Goal: Transaction & Acquisition: Purchase product/service

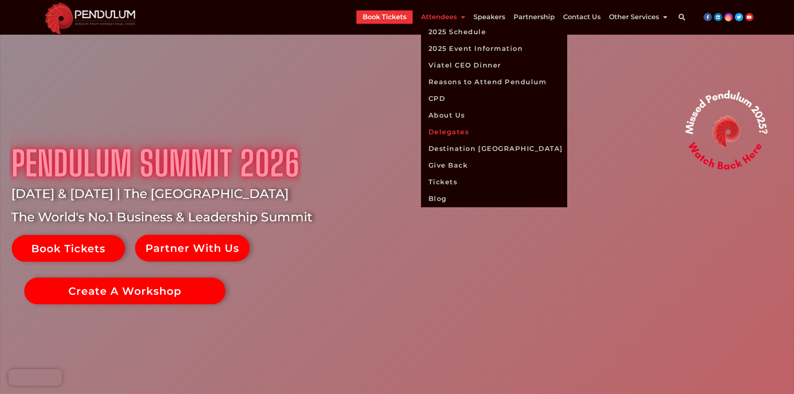
click at [460, 137] on link "Delegates" at bounding box center [494, 132] width 146 height 17
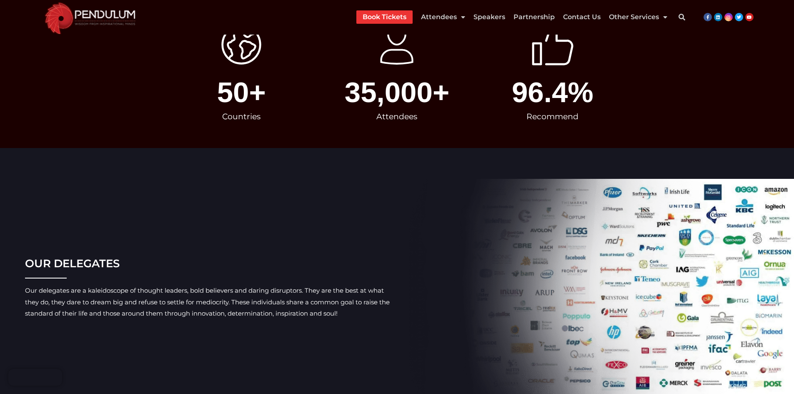
scroll to position [32, 0]
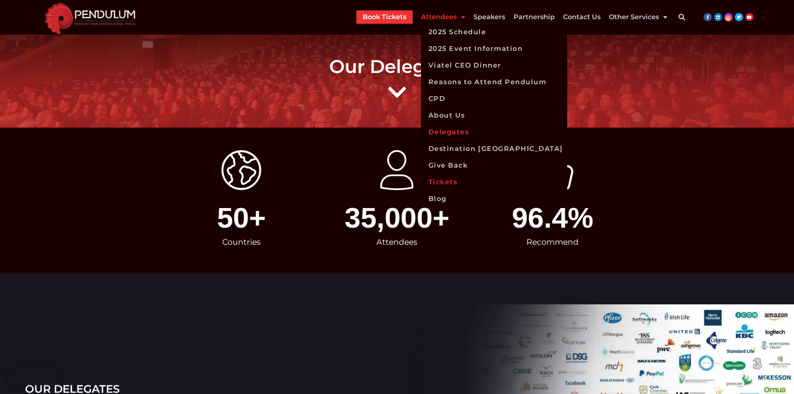
click at [437, 180] on link "Tickets" at bounding box center [494, 182] width 146 height 17
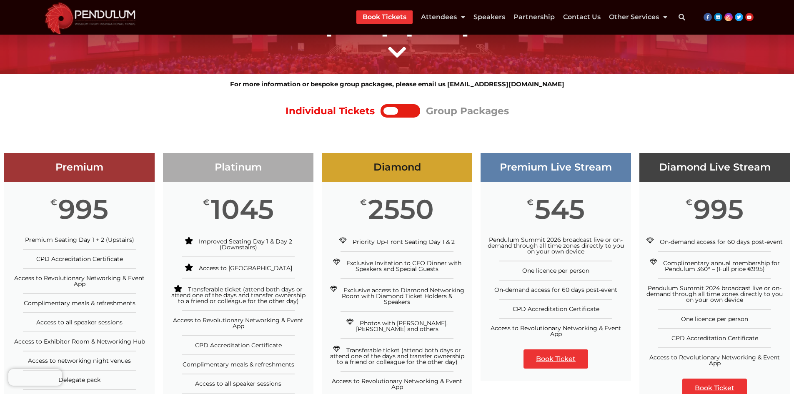
scroll to position [42, 0]
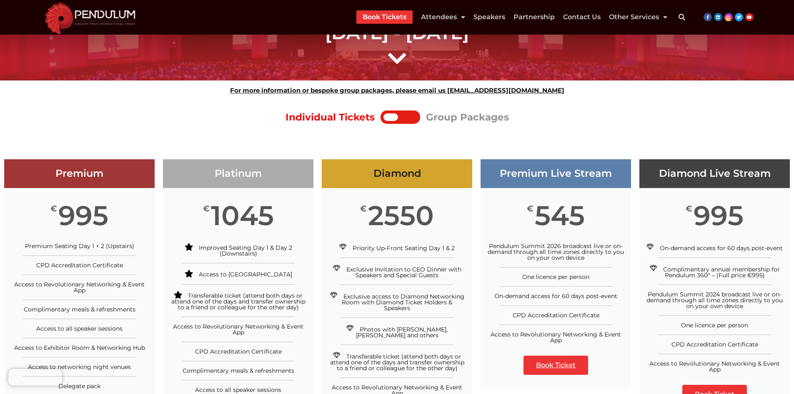
click at [391, 120] on div at bounding box center [390, 116] width 15 height 7
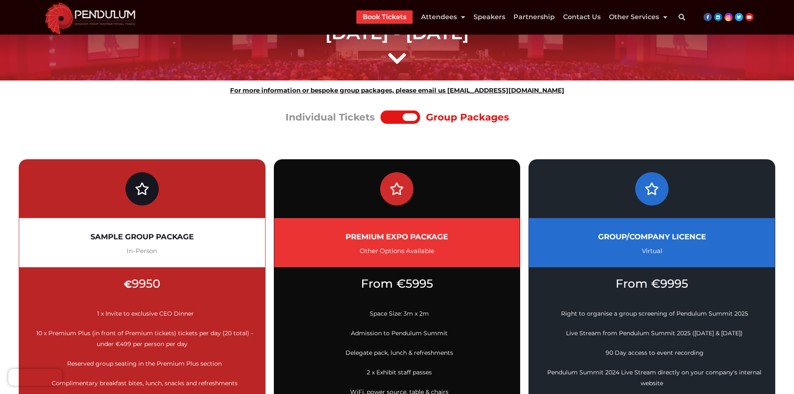
click at [395, 117] on div at bounding box center [392, 116] width 19 height 7
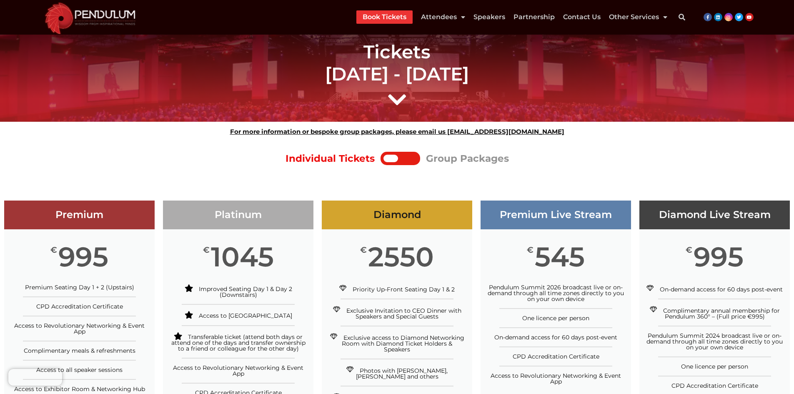
scroll to position [0, 0]
click at [419, 158] on div at bounding box center [400, 158] width 40 height 13
click at [414, 159] on div at bounding box center [407, 158] width 19 height 7
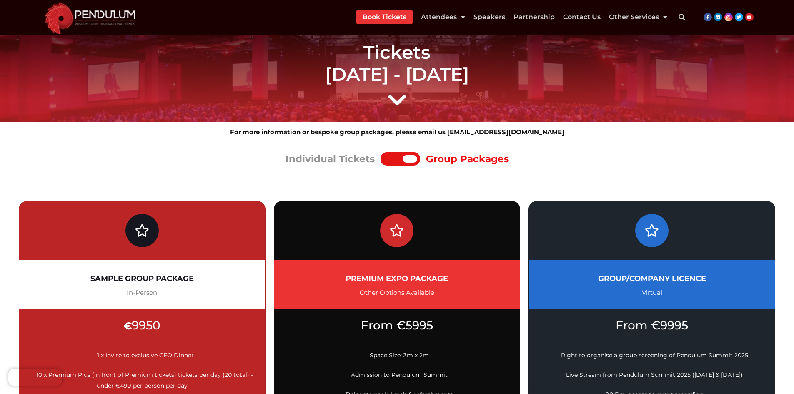
click at [414, 159] on div at bounding box center [409, 158] width 15 height 7
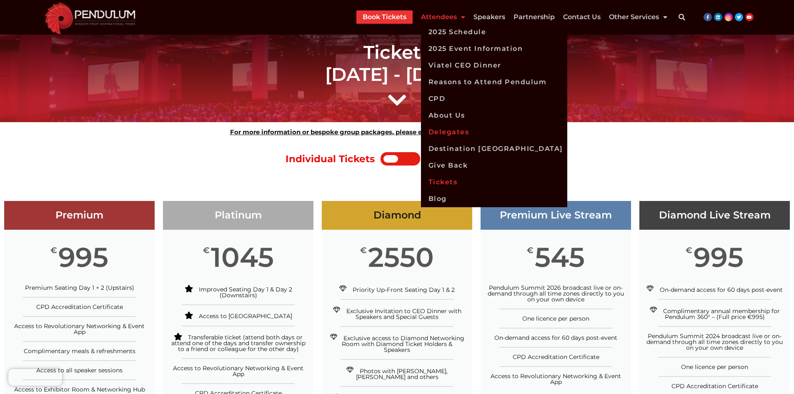
click at [458, 134] on link "Delegates" at bounding box center [494, 132] width 146 height 17
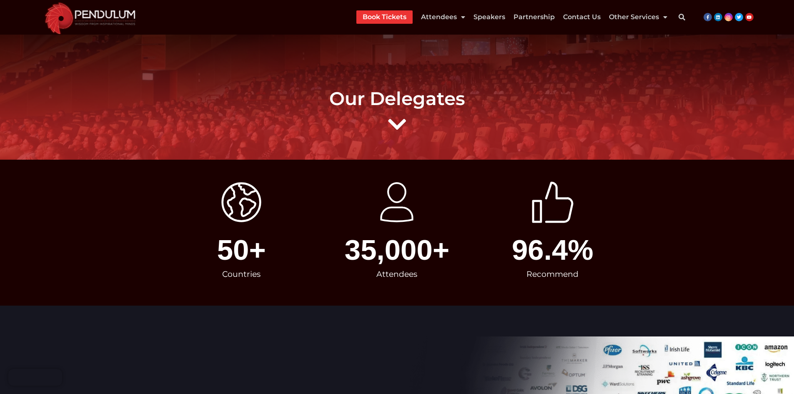
click at [59, 17] on img at bounding box center [90, 17] width 101 height 35
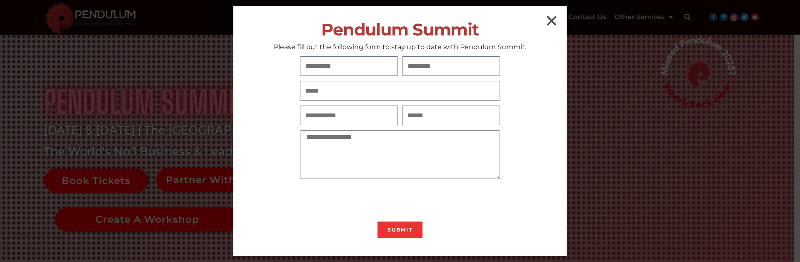
click at [551, 17] on icon "Close" at bounding box center [551, 20] width 13 height 13
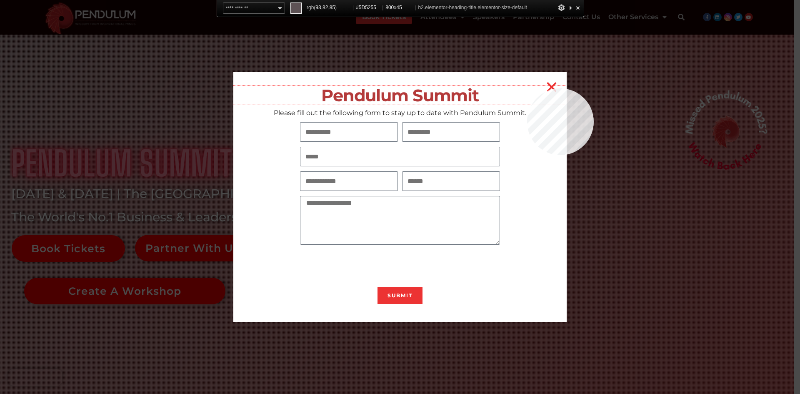
click at [527, 88] on h2 "Pendulum Summit" at bounding box center [399, 95] width 333 height 19
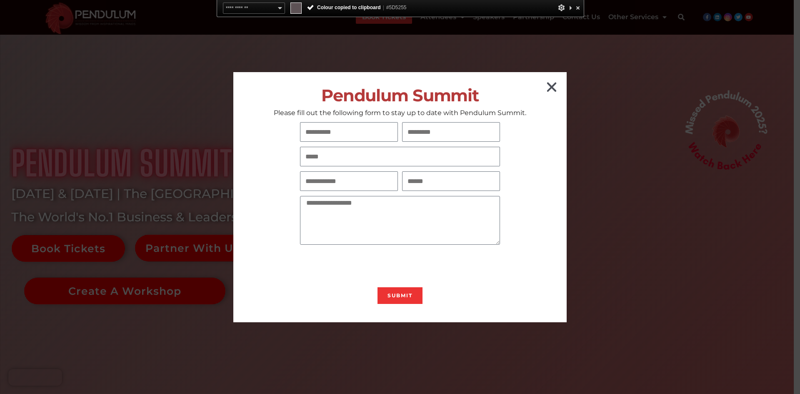
click at [548, 87] on icon "Close" at bounding box center [551, 86] width 13 height 13
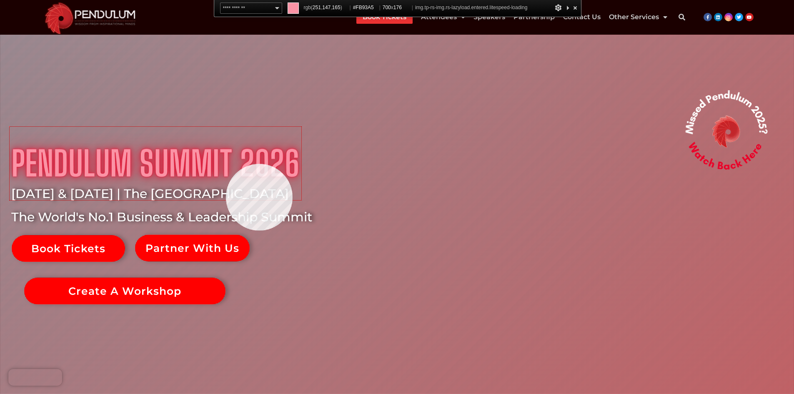
click at [226, 164] on img at bounding box center [156, 163] width 292 height 73
